Goal: Find specific page/section: Find specific page/section

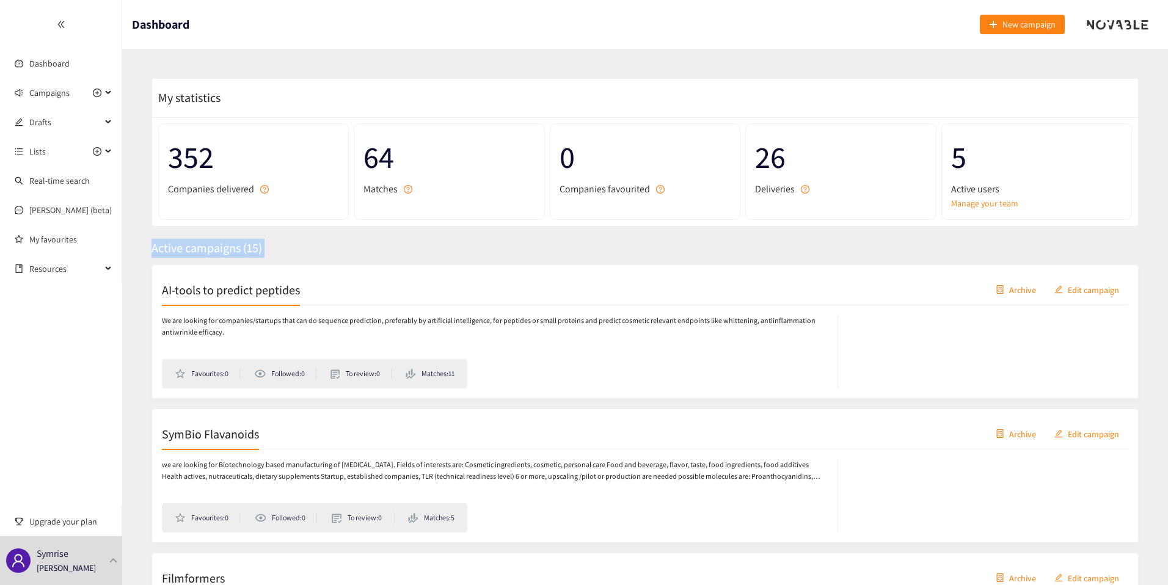
click at [225, 241] on span "Active campaigns ( 15 )" at bounding box center [207, 248] width 111 height 16
click at [234, 243] on span "Active campaigns ( 15 )" at bounding box center [207, 248] width 111 height 16
click at [234, 291] on h2 "AI-tools to predict peptides" at bounding box center [231, 289] width 138 height 17
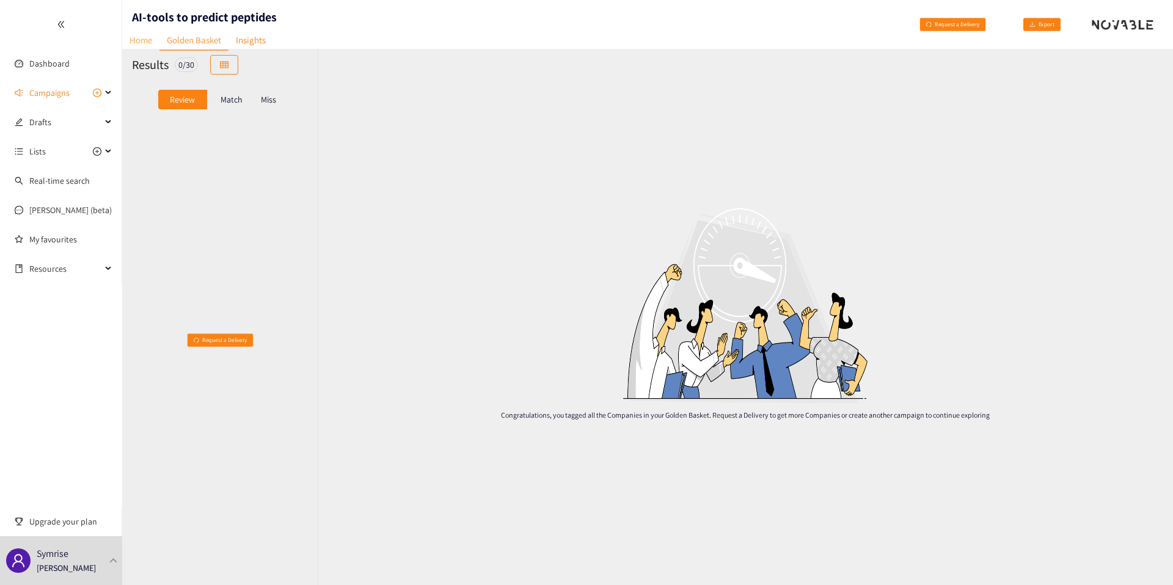
click at [151, 40] on link "Home" at bounding box center [140, 40] width 37 height 19
